Goal: Task Accomplishment & Management: Manage account settings

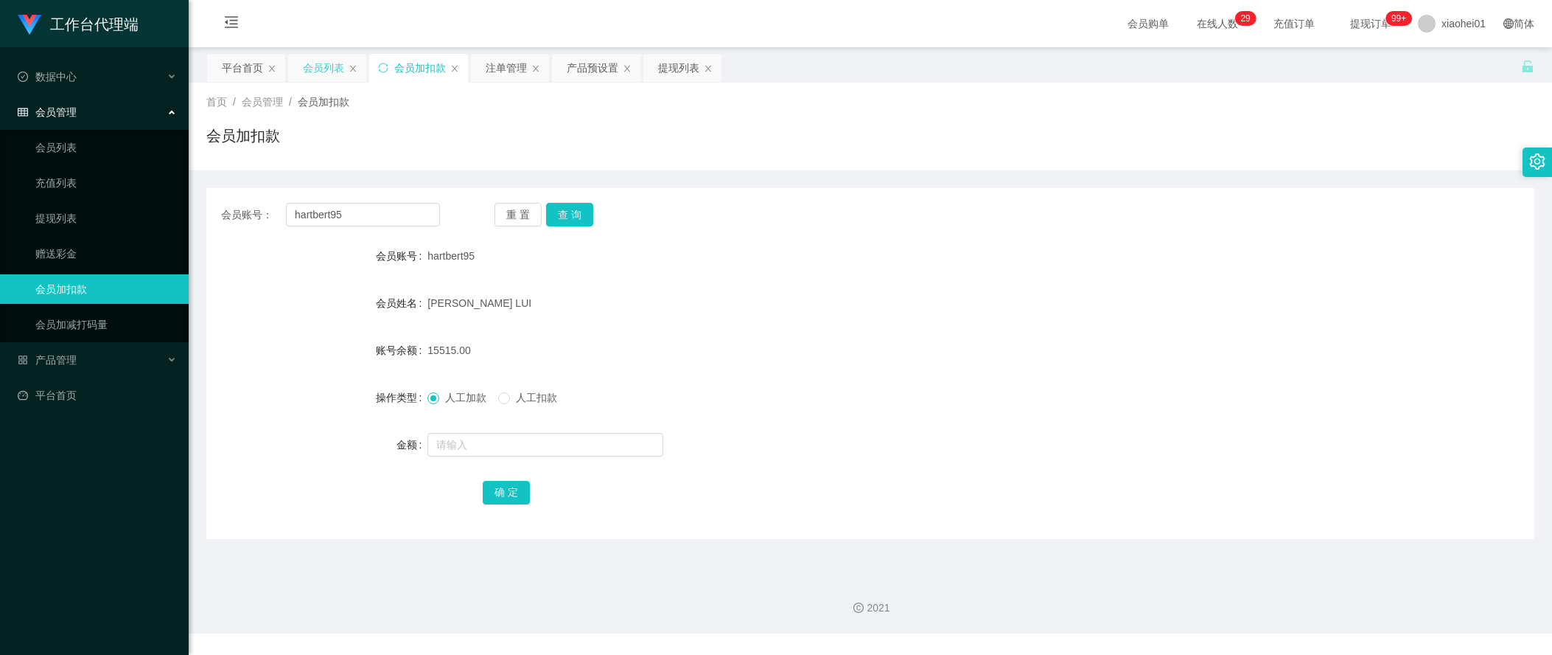
click at [330, 63] on div "会员列表" at bounding box center [323, 68] width 41 height 28
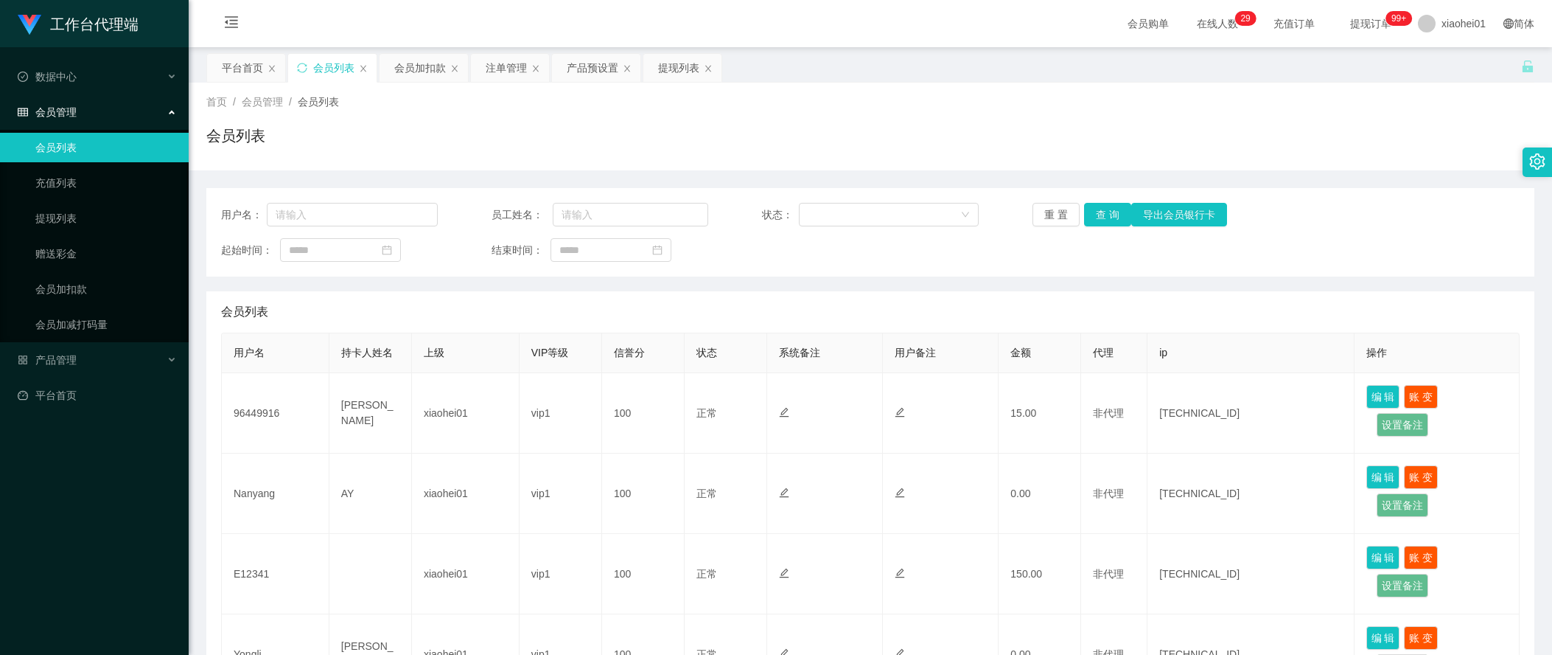
click at [370, 198] on div "用户名： 员工姓名： 状态： 重 置 查 询 导出会员银行卡 起始时间： 结束时间：" at bounding box center [870, 232] width 1328 height 88
click at [377, 215] on input "text" at bounding box center [352, 215] width 171 height 24
paste input "hartbert95"
type input "hartbert95"
click at [1099, 222] on button "查 询" at bounding box center [1107, 215] width 47 height 24
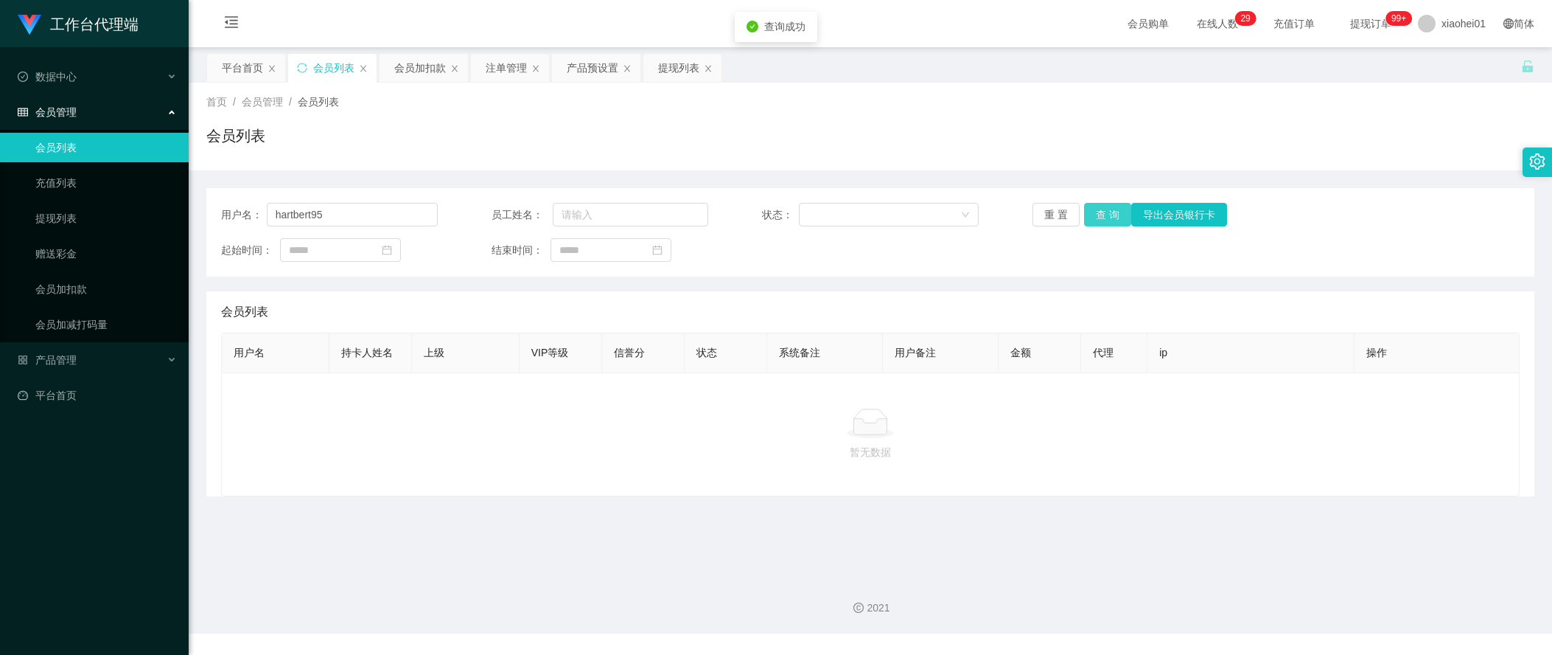
click at [1114, 217] on button "查 询" at bounding box center [1107, 215] width 47 height 24
drag, startPoint x: 360, startPoint y: 219, endPoint x: 133, endPoint y: 217, distance: 227.0
click at [146, 217] on section "工作台代理端 数据中心 会员管理 会员列表 充值列表 提现列表 赠送彩金 会员加扣款 会员加减打码量 产品管理 平台首页 保存配置 重置配置 整体风格设置 主…" at bounding box center [776, 316] width 1552 height 633
click at [1111, 219] on button "查 询" at bounding box center [1107, 215] width 47 height 24
drag, startPoint x: 334, startPoint y: 217, endPoint x: 390, endPoint y: 217, distance: 56.0
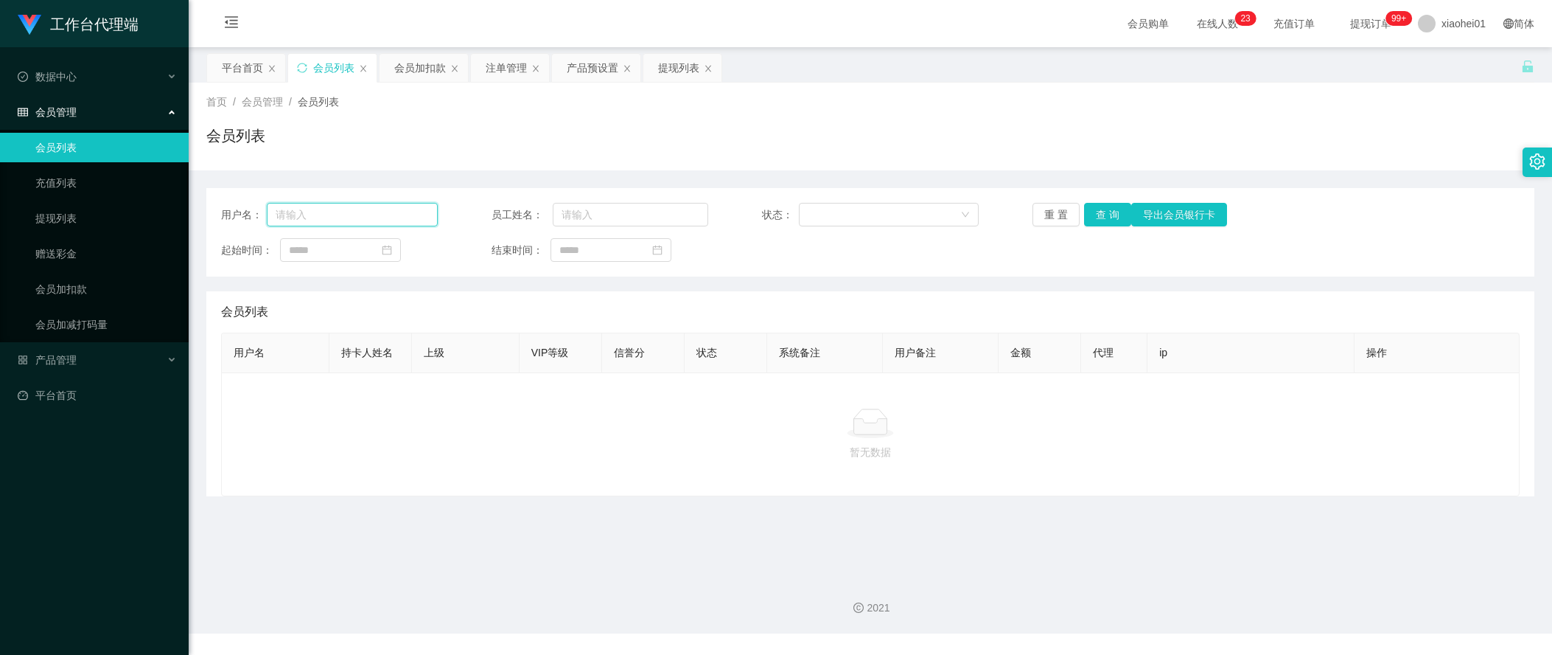
click at [334, 217] on input "text" at bounding box center [352, 215] width 171 height 24
paste input "King85"
type input "King85"
drag, startPoint x: 1104, startPoint y: 210, endPoint x: 1097, endPoint y: 217, distance: 10.4
click at [1104, 210] on button "查 询" at bounding box center [1107, 215] width 47 height 24
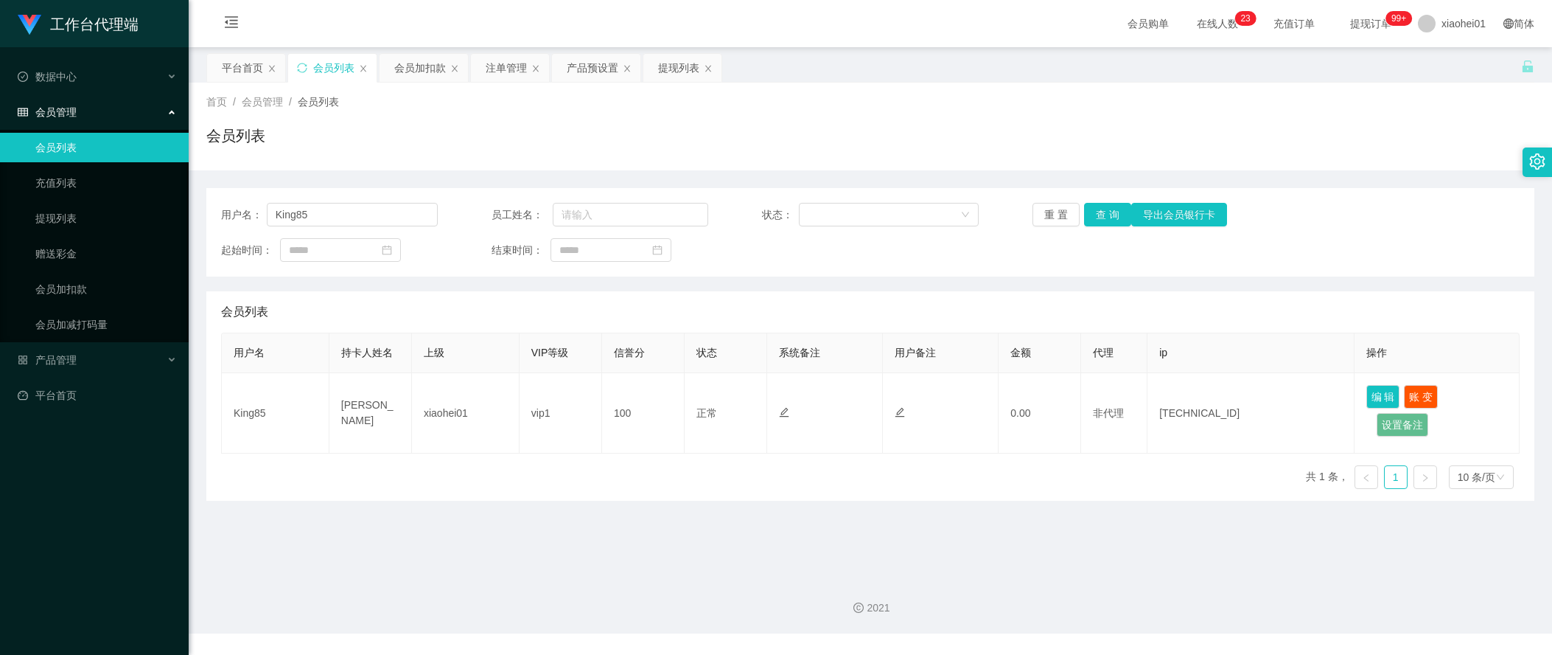
click at [863, 485] on div "用户名 持卡人姓名 上级 VIP等级 信誉分 状态 系统备注 用户备注 金额 代理 ip 操作 King85 [PERSON_NAME] yong xiaoh…" at bounding box center [870, 416] width 1299 height 168
